Goal: Task Accomplishment & Management: Manage account settings

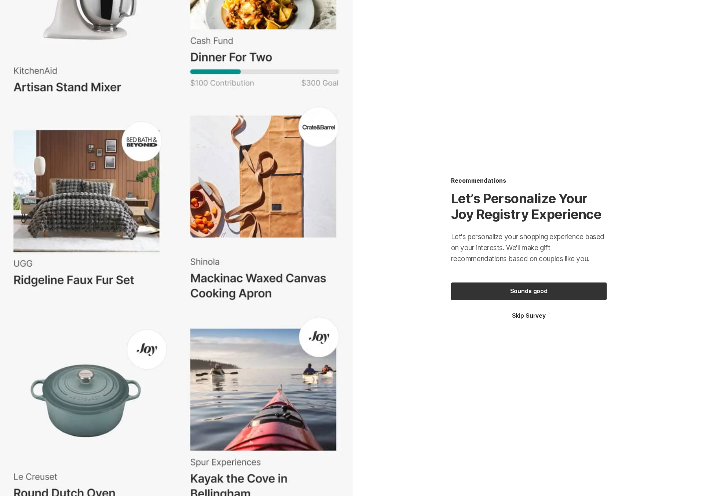
click at [526, 312] on button "Skip Survey" at bounding box center [529, 316] width 156 height 8
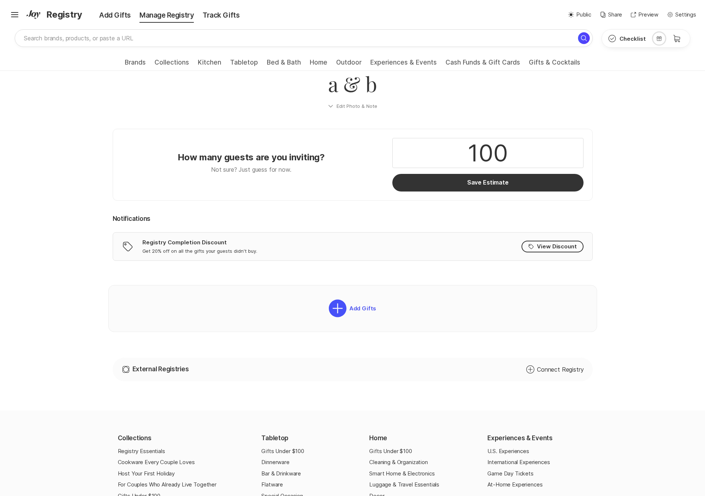
scroll to position [24, 0]
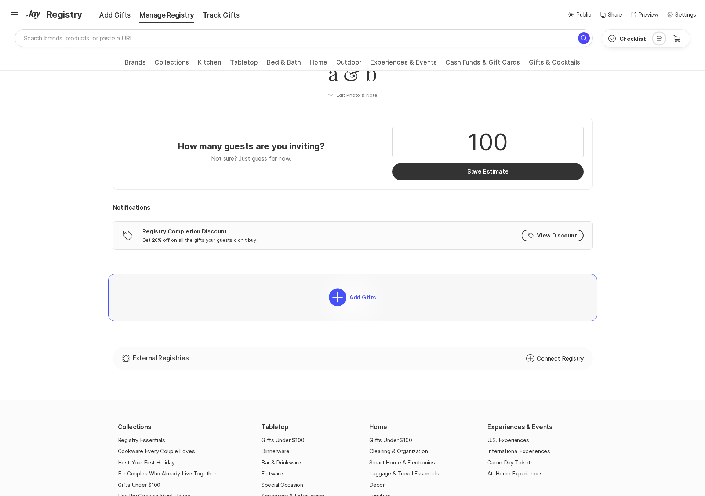
click at [352, 298] on p "Add Gifts" at bounding box center [361, 297] width 30 height 7
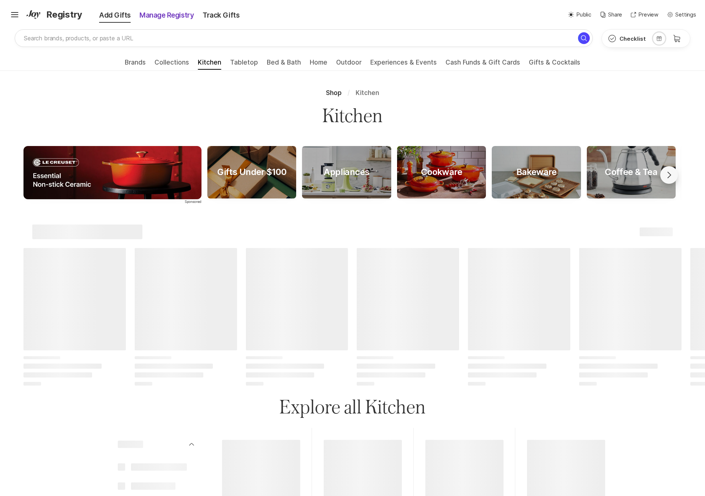
click at [164, 15] on div "Manage Registry" at bounding box center [166, 15] width 63 height 10
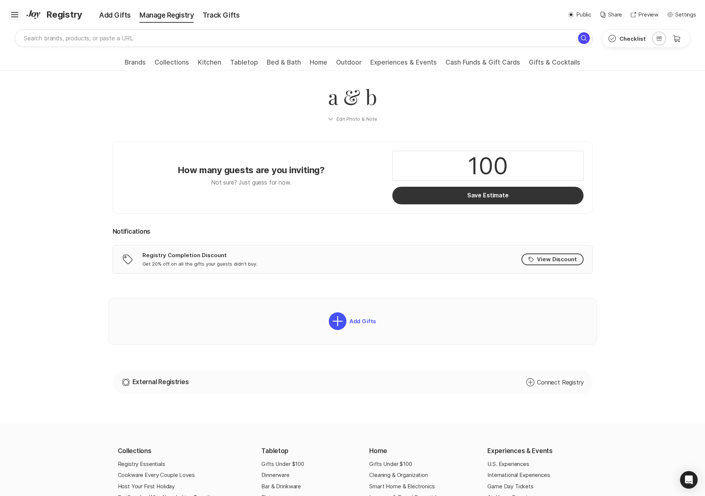
click at [14, 16] on icon "Hamburger" at bounding box center [15, 15] width 12 height 12
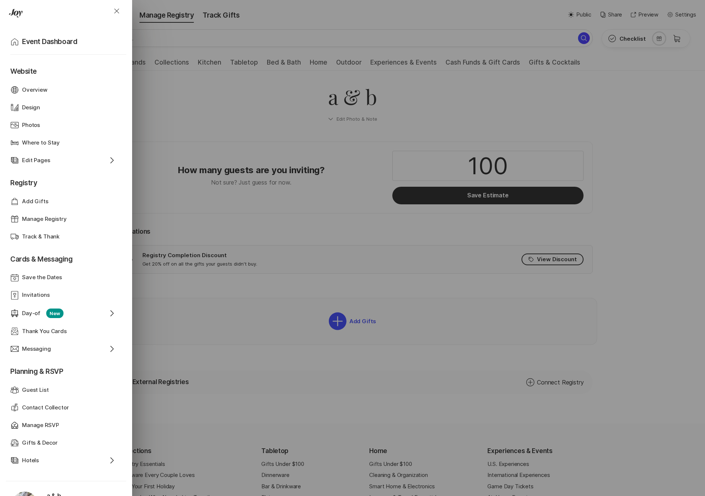
click at [14, 16] on icon "Drawer" at bounding box center [16, 13] width 14 height 9
click at [220, 101] on div "Close Home Event Dashboard Website Web Globe Overview Design Design Photos Phot…" at bounding box center [352, 248] width 705 height 496
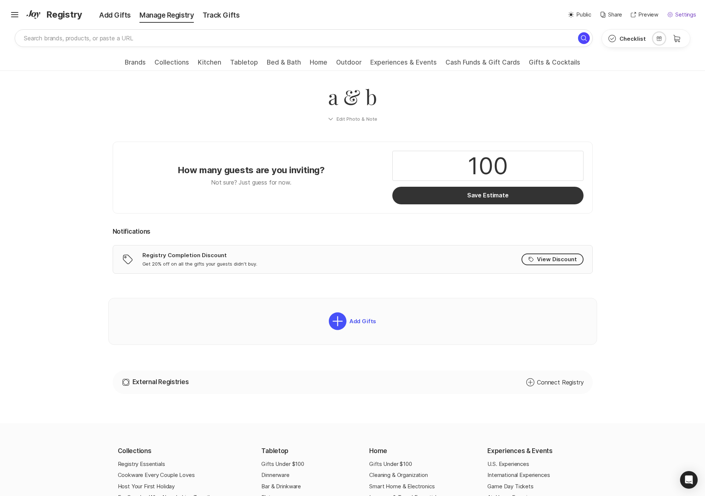
click at [683, 18] on p "Settings" at bounding box center [685, 15] width 21 height 8
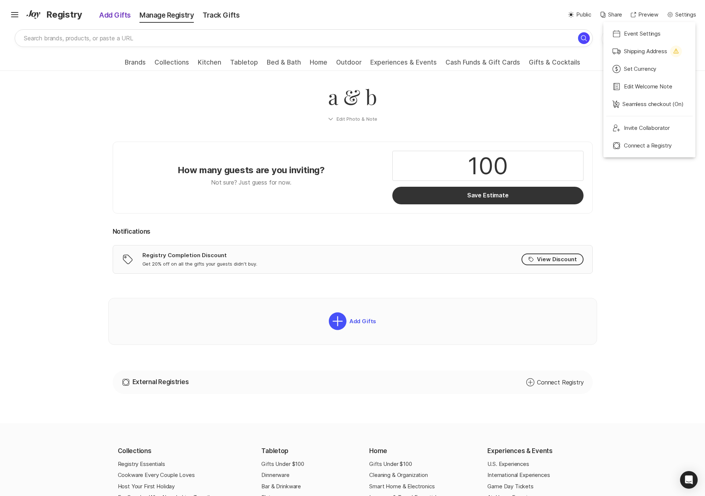
click at [120, 13] on div "Add Gifts" at bounding box center [109, 15] width 51 height 10
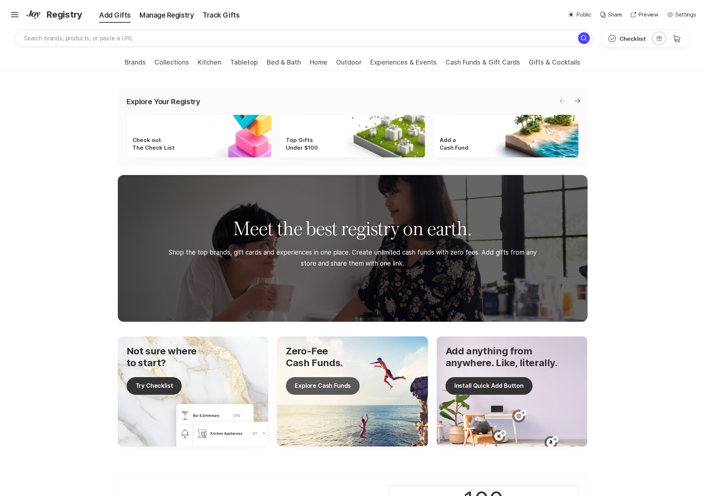
click at [306, 387] on button "Explore Cash Funds" at bounding box center [323, 386] width 74 height 18
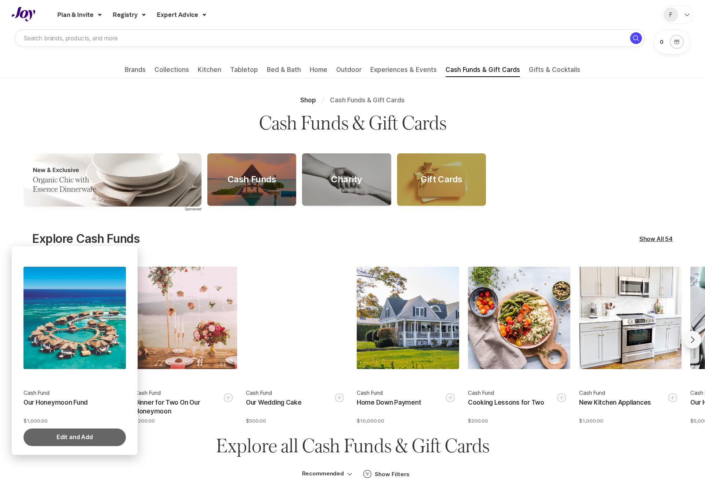
click at [84, 433] on button "Edit and Add" at bounding box center [74, 438] width 102 height 18
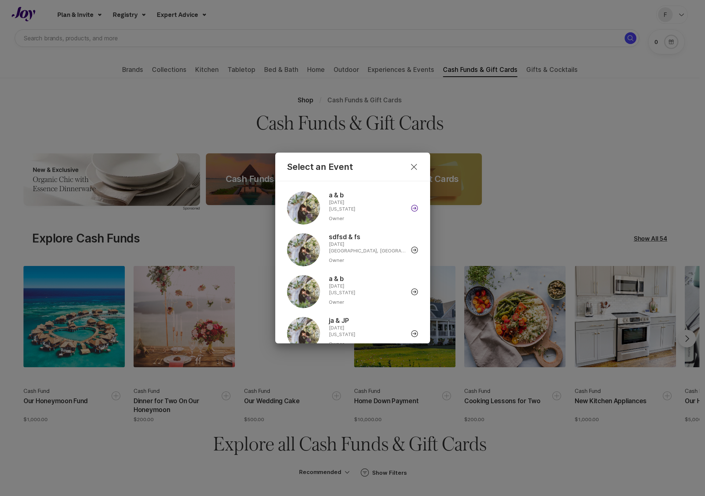
click at [413, 209] on icon at bounding box center [415, 208] width 8 height 8
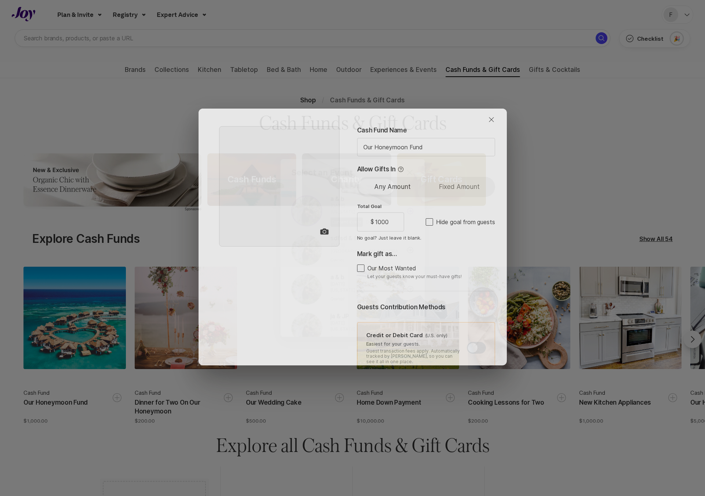
type textarea "x"
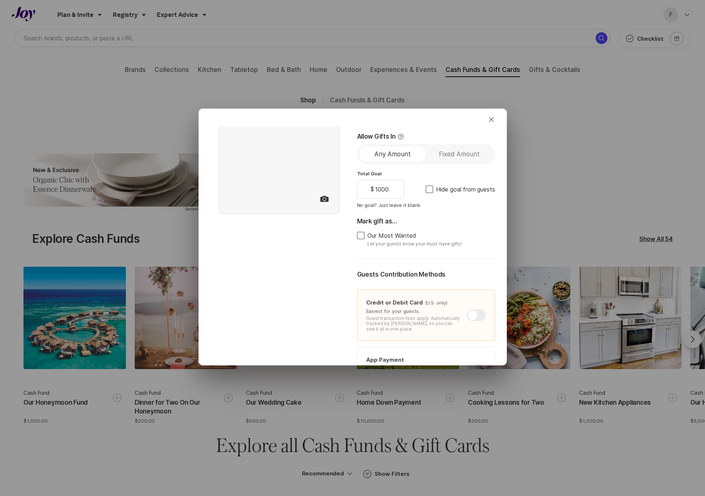
scroll to position [116, 0]
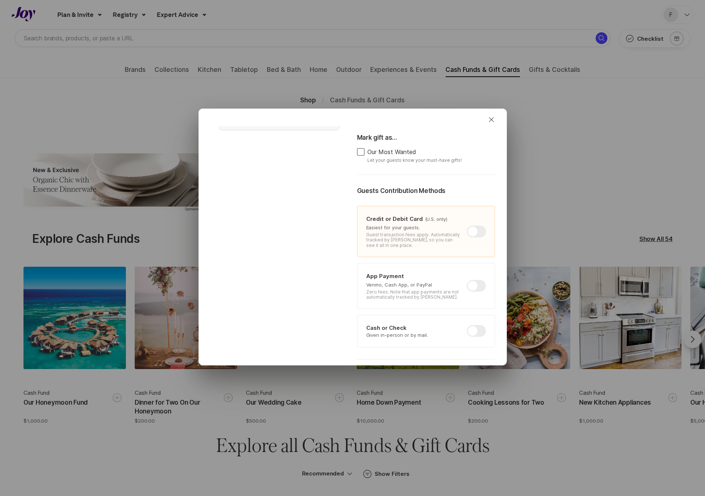
click at [473, 286] on div at bounding box center [476, 286] width 19 height 12
click at [467, 280] on input "checkbox" at bounding box center [467, 280] width 0 height 0
checkbox input "true"
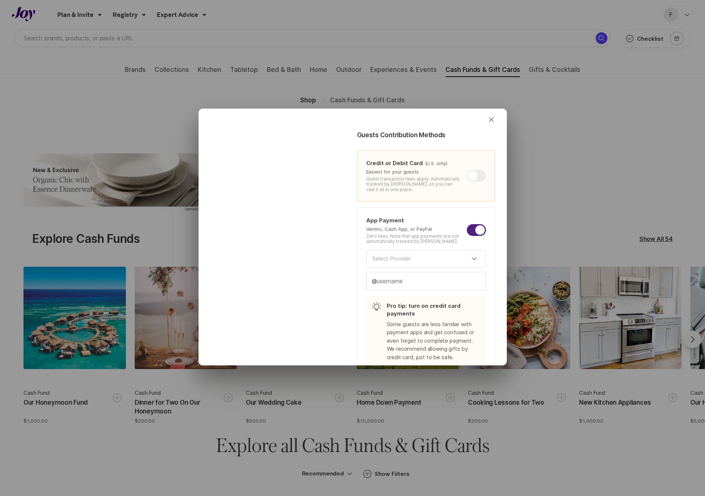
scroll to position [208, 0]
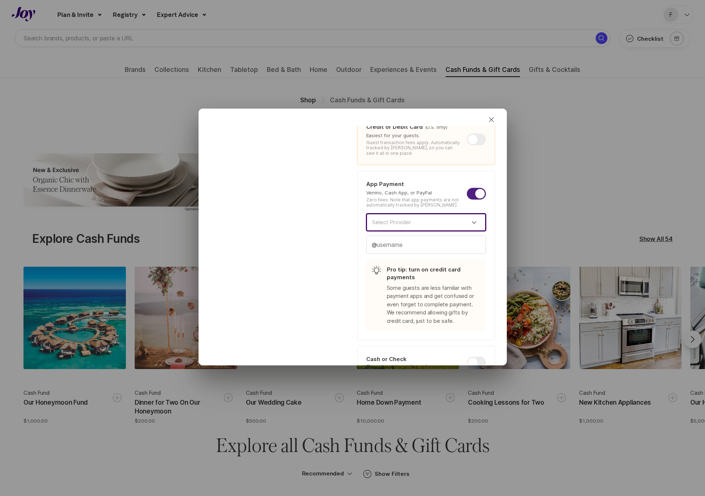
click at [442, 225] on input at bounding box center [426, 223] width 120 height 18
click at [406, 242] on span "Venmo" at bounding box center [426, 243] width 108 height 8
type textarea "x"
type input "Venmo"
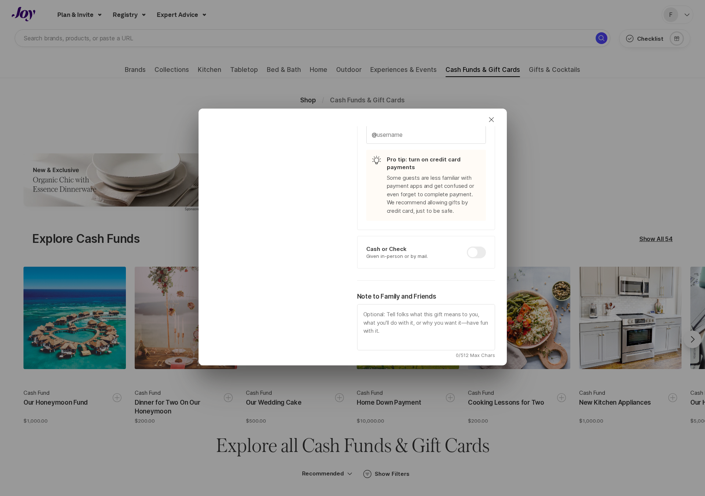
scroll to position [290, 0]
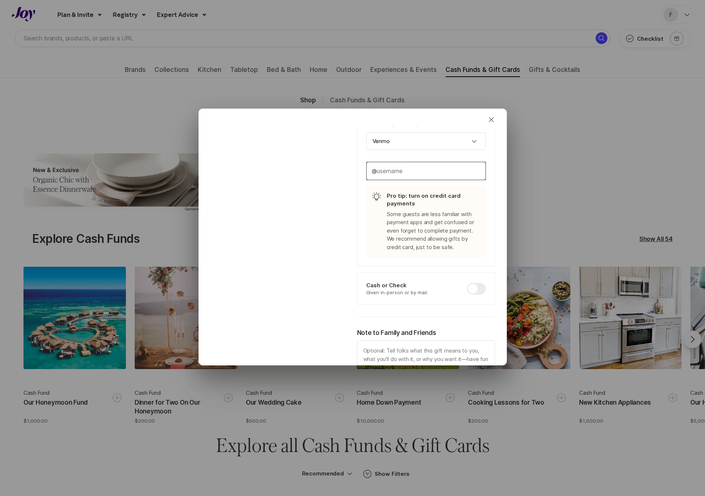
click at [427, 163] on input "text" at bounding box center [426, 171] width 119 height 18
type textarea "x"
type input "te"
type textarea "x"
type input "tes"
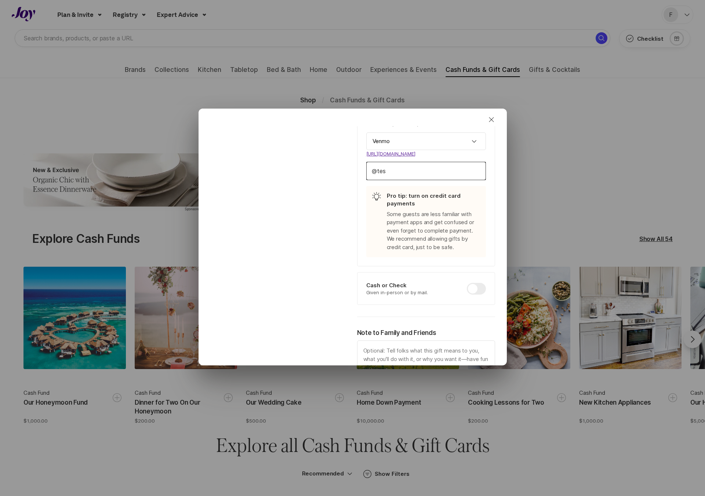
type textarea "x"
type input "test"
type textarea "x"
type input "test1"
type textarea "x"
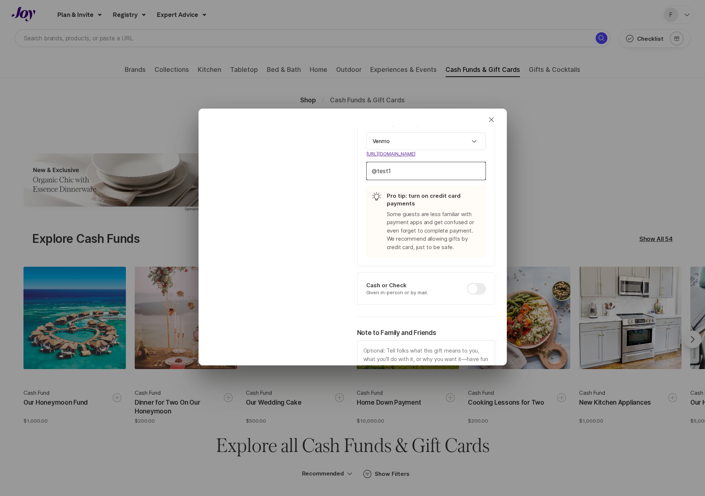
type input "test12"
type textarea "x"
type input "test123"
click at [274, 229] on div at bounding box center [279, 116] width 147 height 558
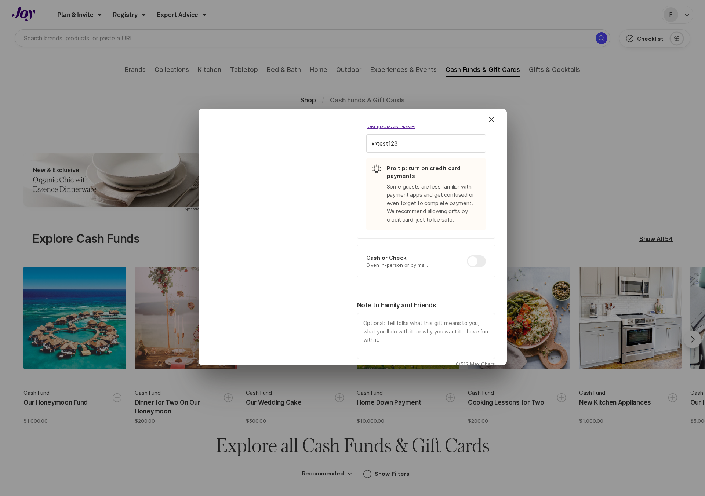
scroll to position [360, 0]
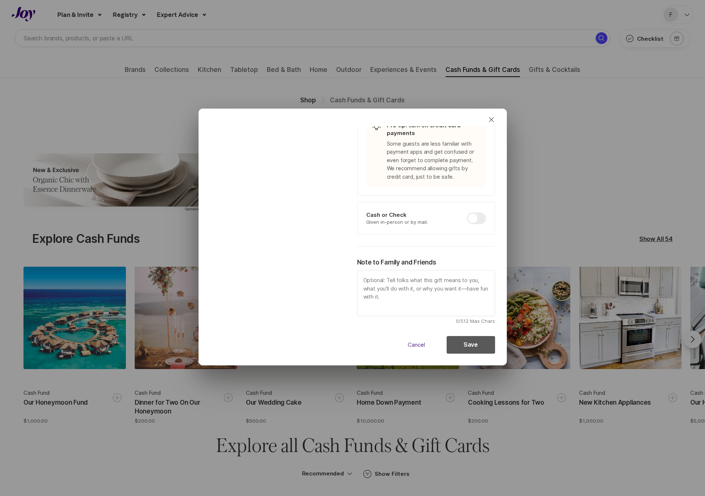
click at [469, 338] on button "Save" at bounding box center [471, 345] width 48 height 18
type textarea "x"
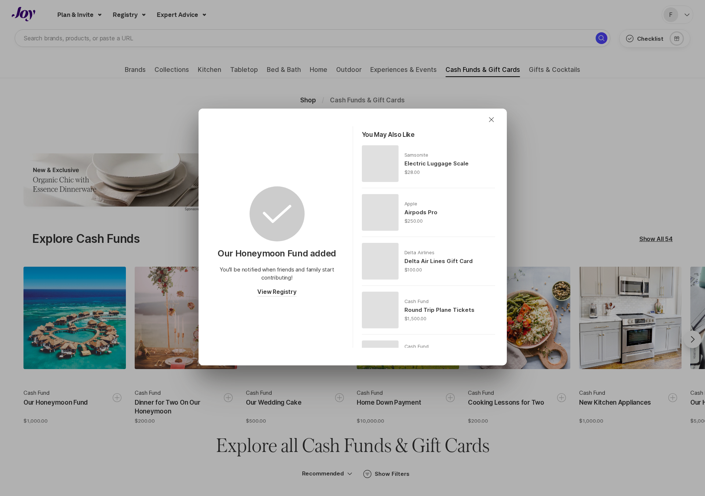
scroll to position [0, 0]
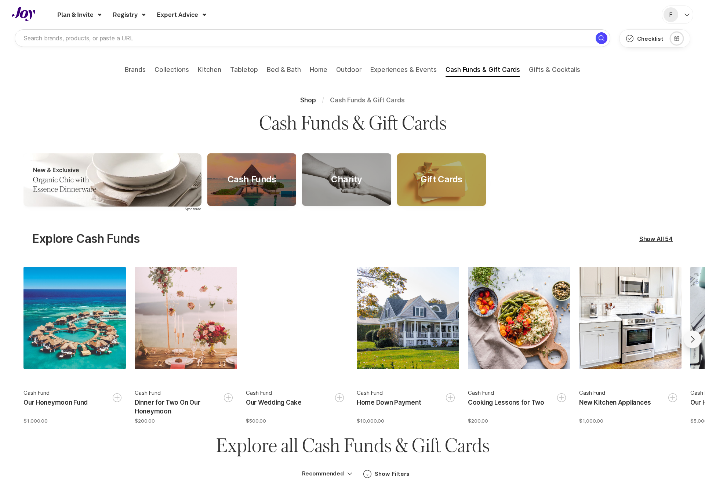
click at [679, 19] on div at bounding box center [678, 15] width 32 height 18
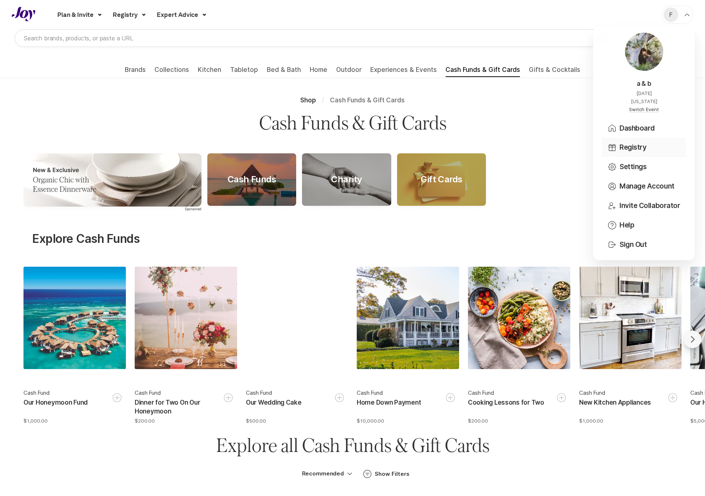
click at [634, 148] on button "Registry" at bounding box center [644, 147] width 84 height 19
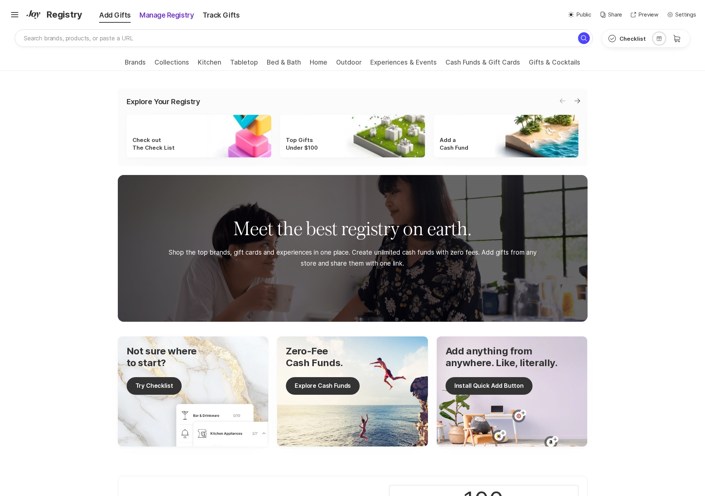
click at [172, 20] on div "Manage Registry" at bounding box center [166, 15] width 63 height 10
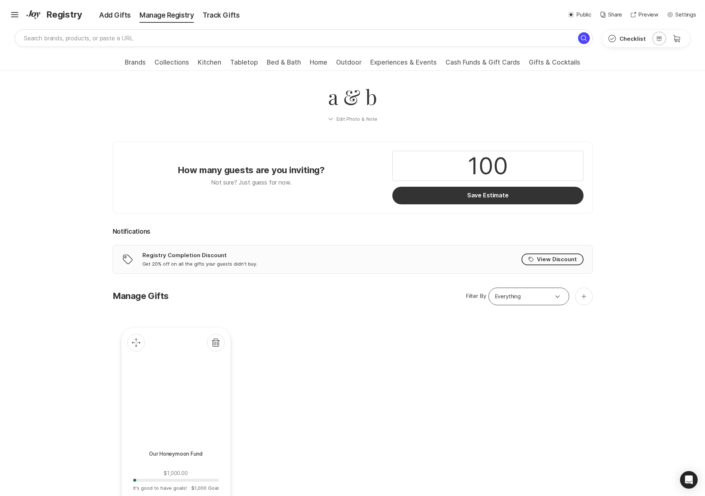
click at [173, 427] on div at bounding box center [176, 396] width 86 height 86
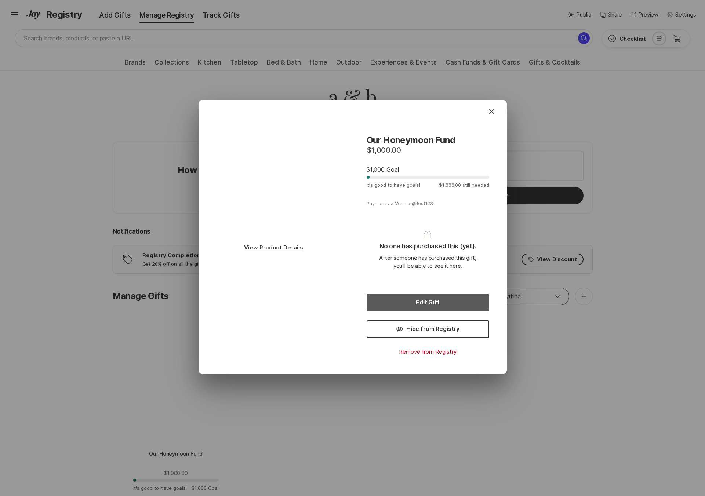
click at [428, 302] on button "Edit Gift" at bounding box center [428, 303] width 123 height 18
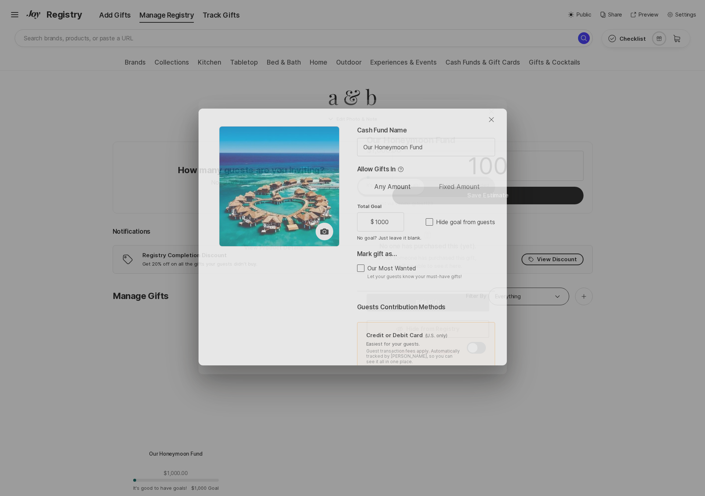
type textarea "x"
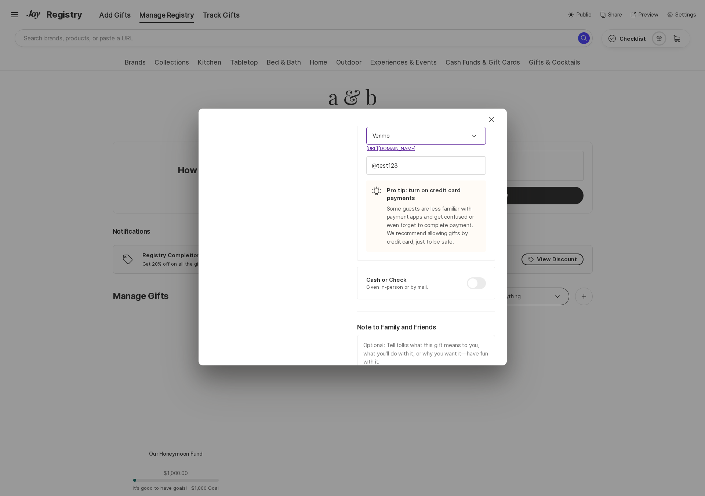
scroll to position [345, 0]
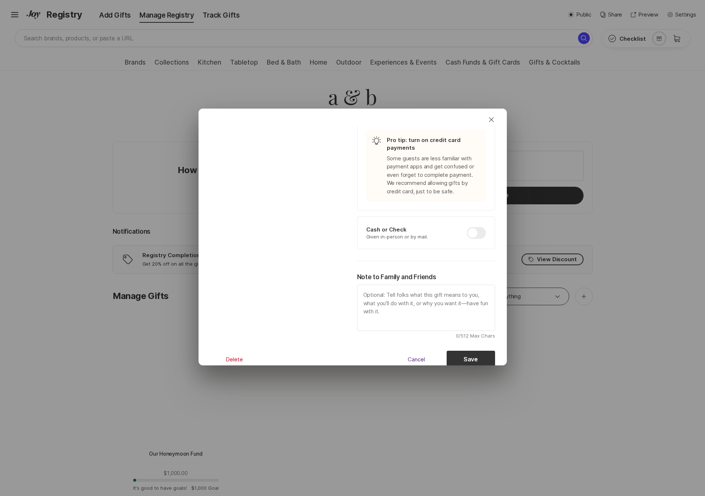
click at [478, 235] on div at bounding box center [476, 233] width 19 height 12
click at [467, 228] on input "checkbox" at bounding box center [467, 227] width 0 height 0
checkbox input "true"
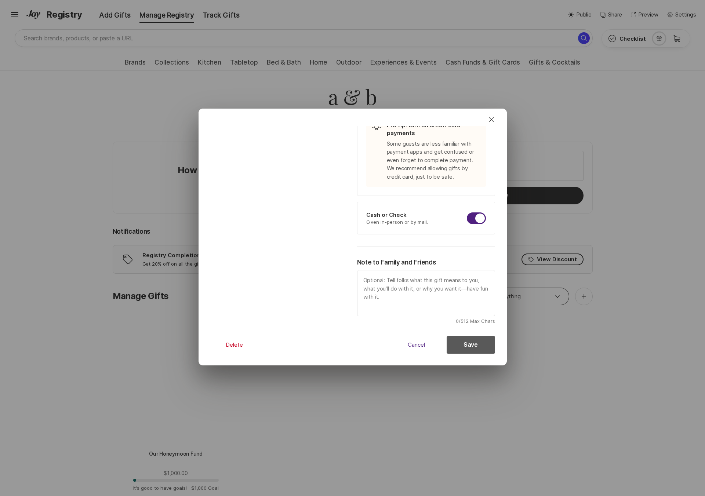
click at [469, 346] on button "Save" at bounding box center [471, 345] width 48 height 18
type textarea "x"
checkbox input "false"
type textarea "x"
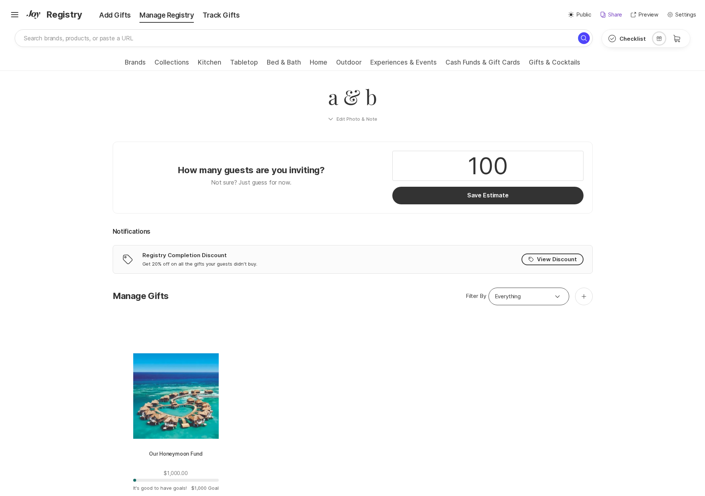
click at [618, 14] on p "Share" at bounding box center [615, 15] width 14 height 8
